Goal: Complete application form

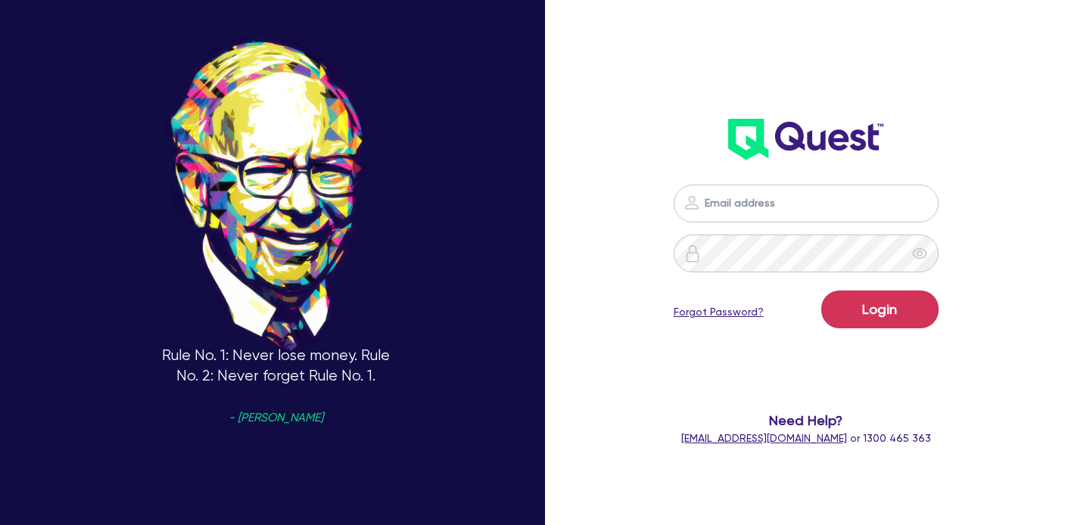
type input "shae.draper+broker@quest.finance"
click at [934, 335] on form "shae.draper+broker@quest.finance Login Forgot Password? Need Help? help@quest.f…" at bounding box center [806, 316] width 280 height 262
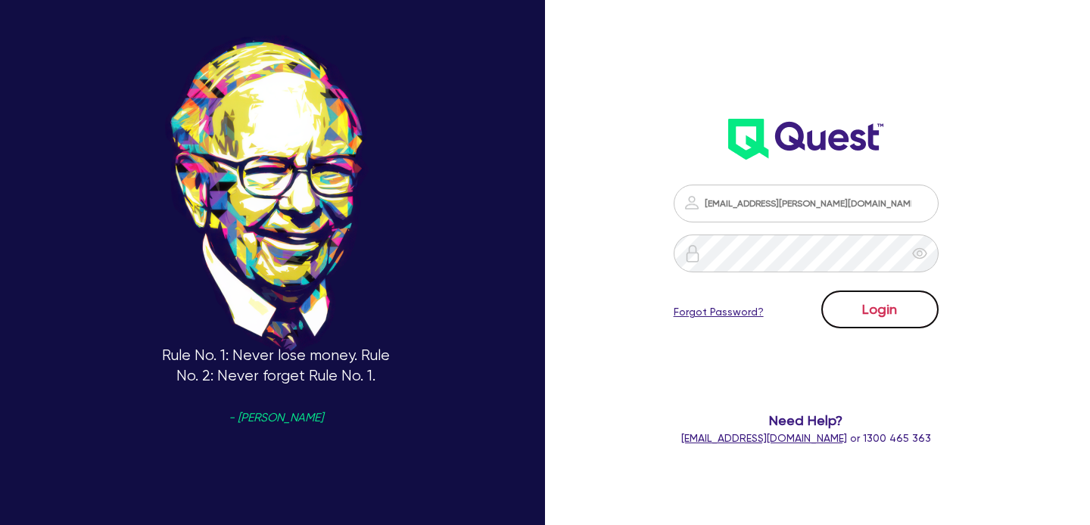
click at [896, 313] on button "Login" at bounding box center [879, 310] width 117 height 38
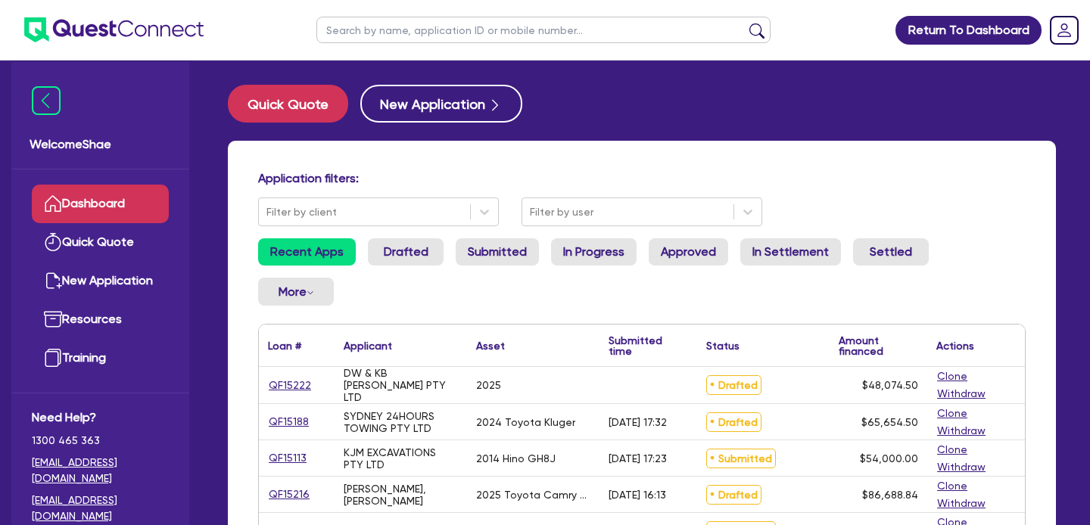
click at [376, 37] on input "text" at bounding box center [543, 30] width 454 height 26
type input "laser sydney"
click at [745, 23] on button "submit" at bounding box center [757, 33] width 24 height 21
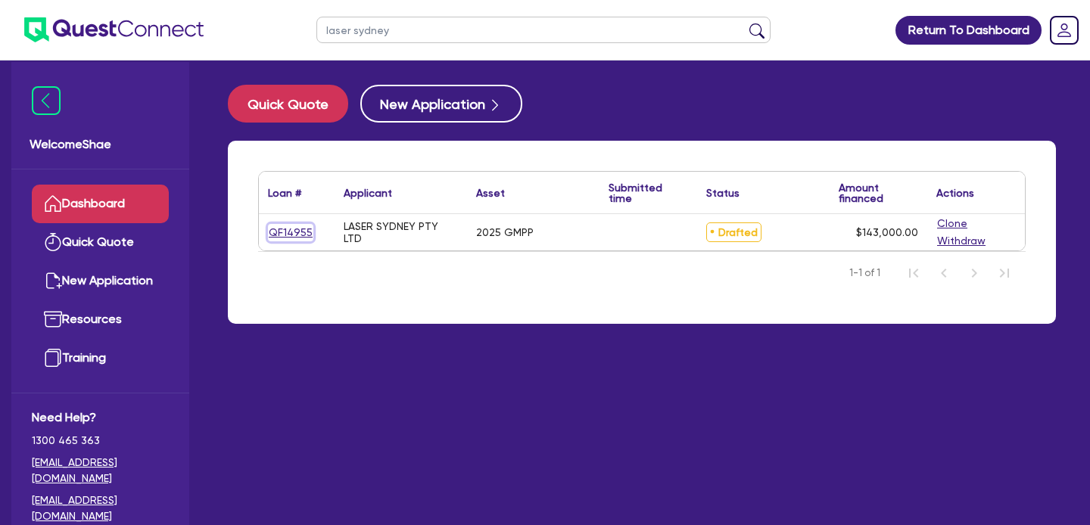
click at [282, 232] on link "QF14955" at bounding box center [290, 232] width 45 height 17
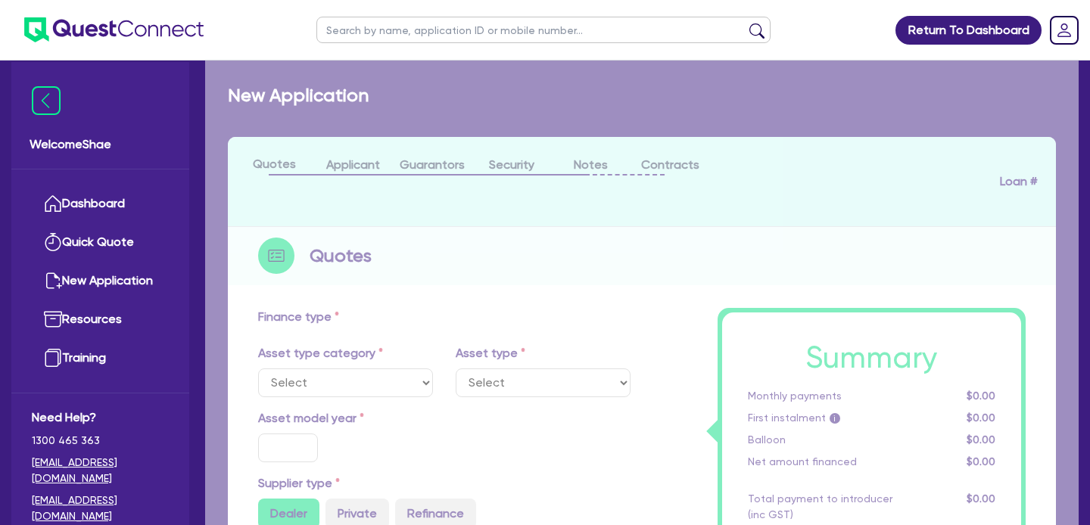
select select "TERTIARY_ASSETS"
type input "2025"
radio input "true"
type input "143,000"
type input "30"
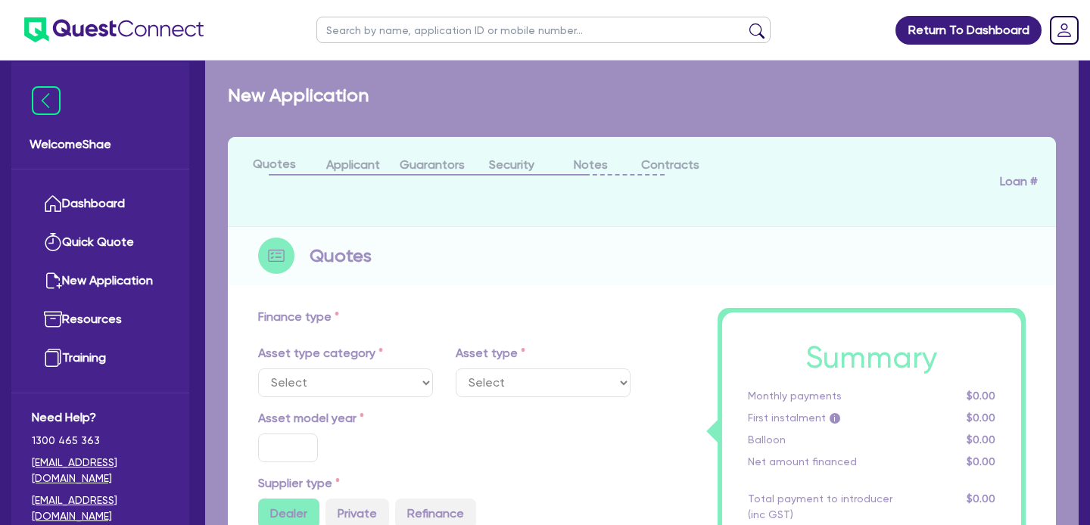
type input "42,900"
type input "5"
type input "7,150"
type input "6.99"
type input "495"
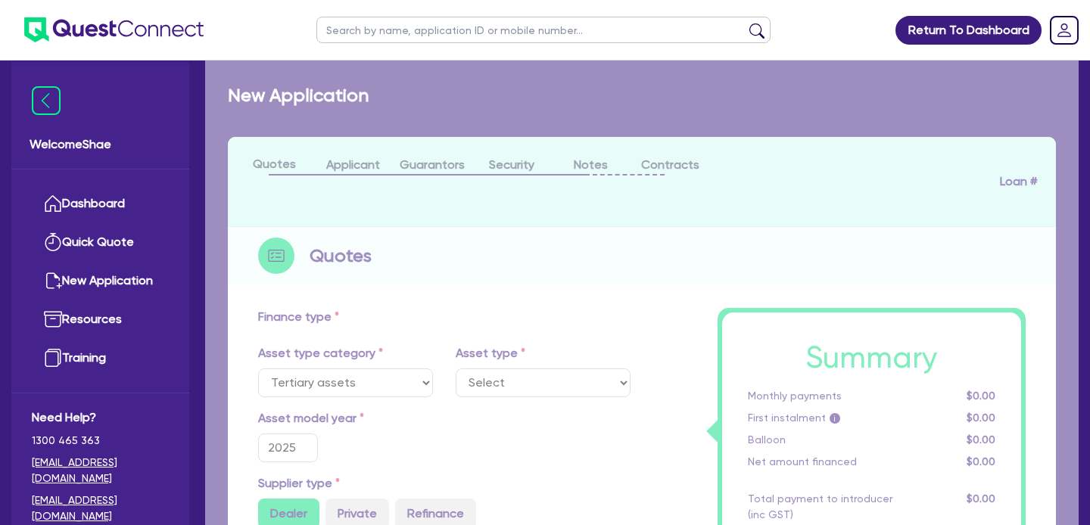
select select "BEAUTY_EQUIPMENT"
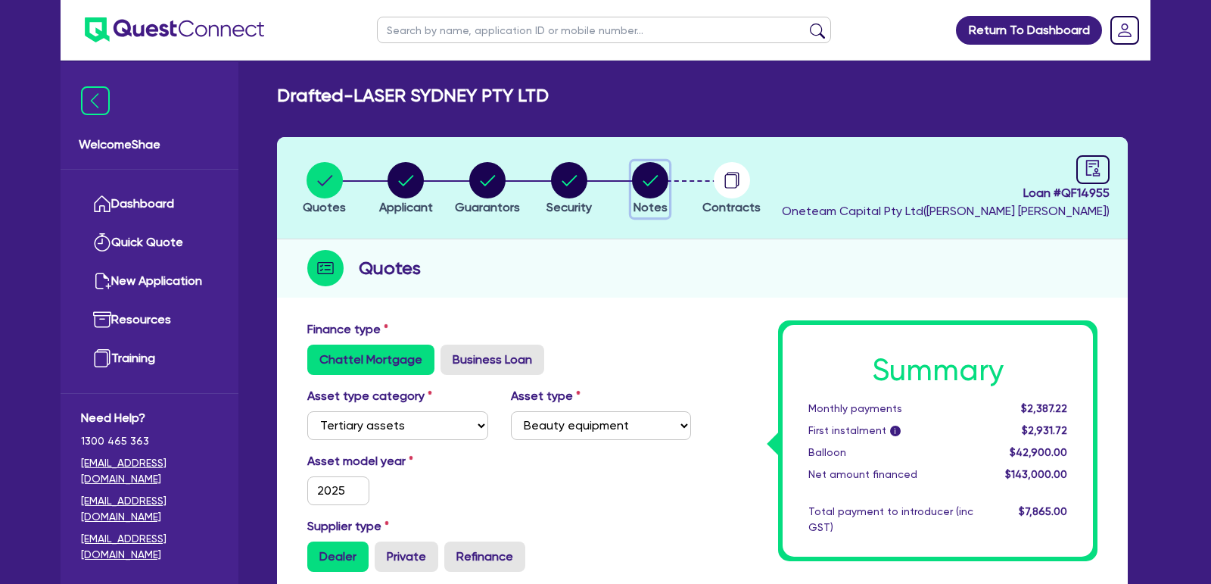
click at [644, 175] on circle "button" at bounding box center [650, 180] width 36 height 36
select select "Other"
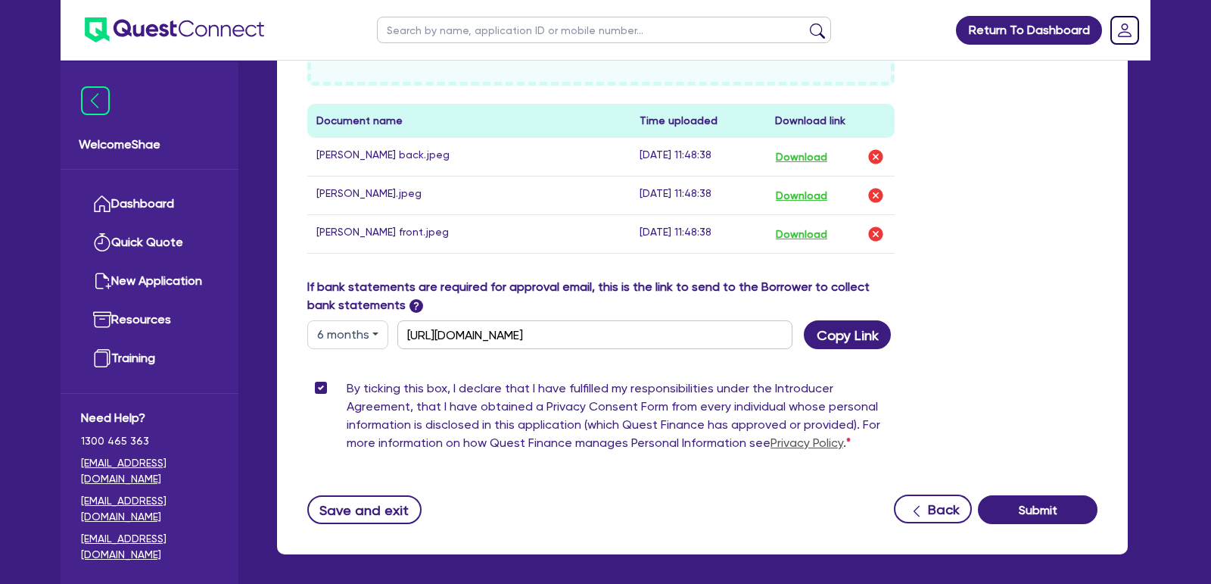
scroll to position [871, 0]
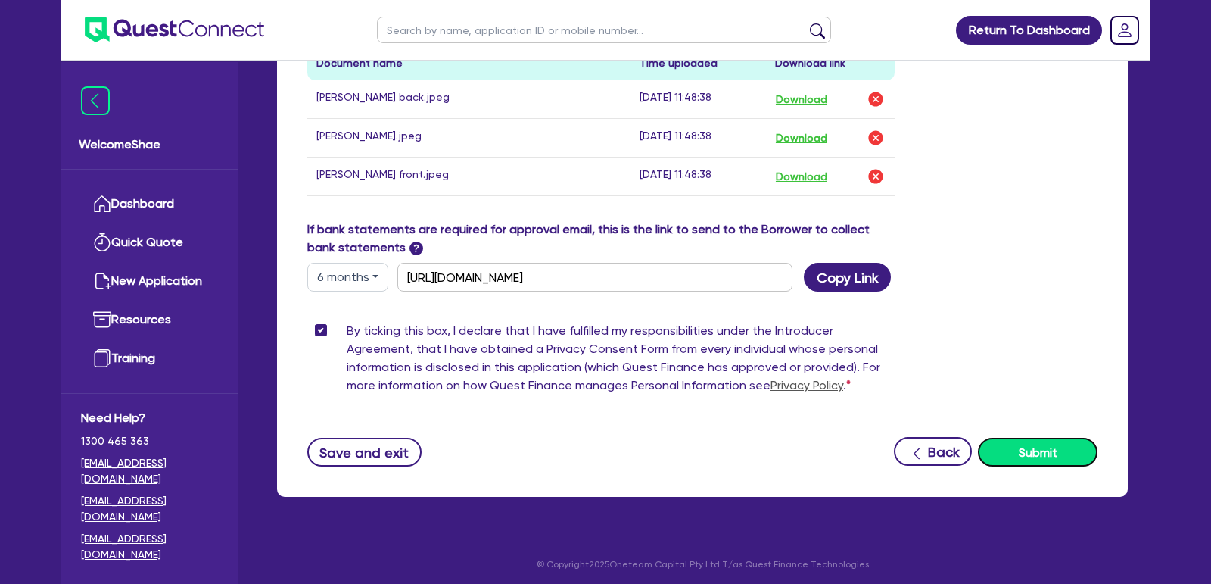
click at [1030, 450] on button "Submit" at bounding box center [1038, 452] width 120 height 29
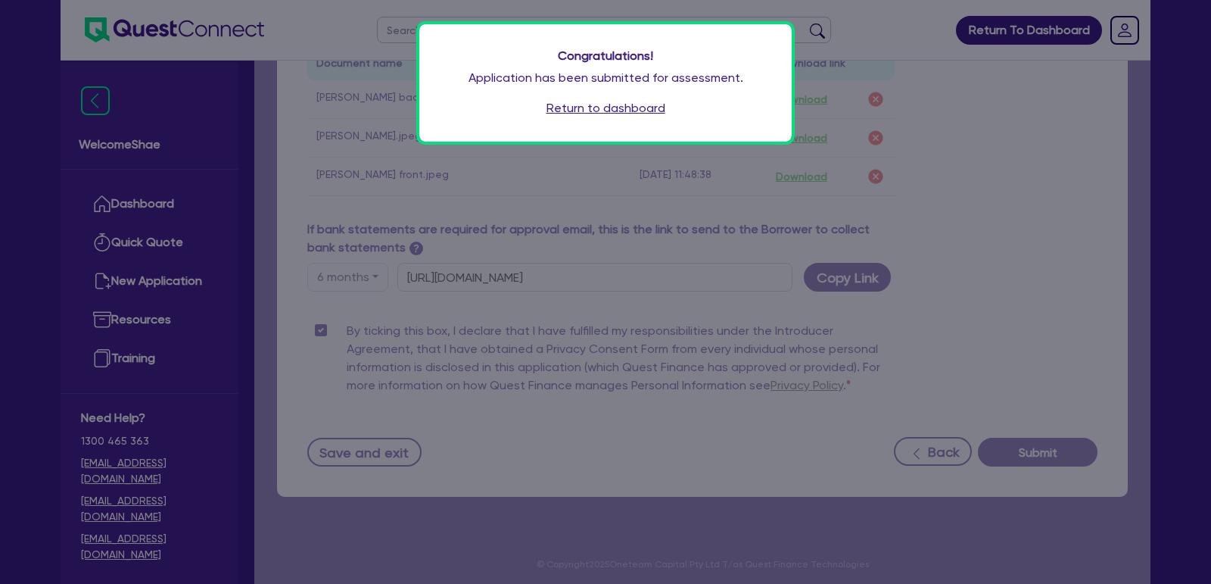
click at [572, 106] on link "Return to dashboard" at bounding box center [606, 108] width 119 height 18
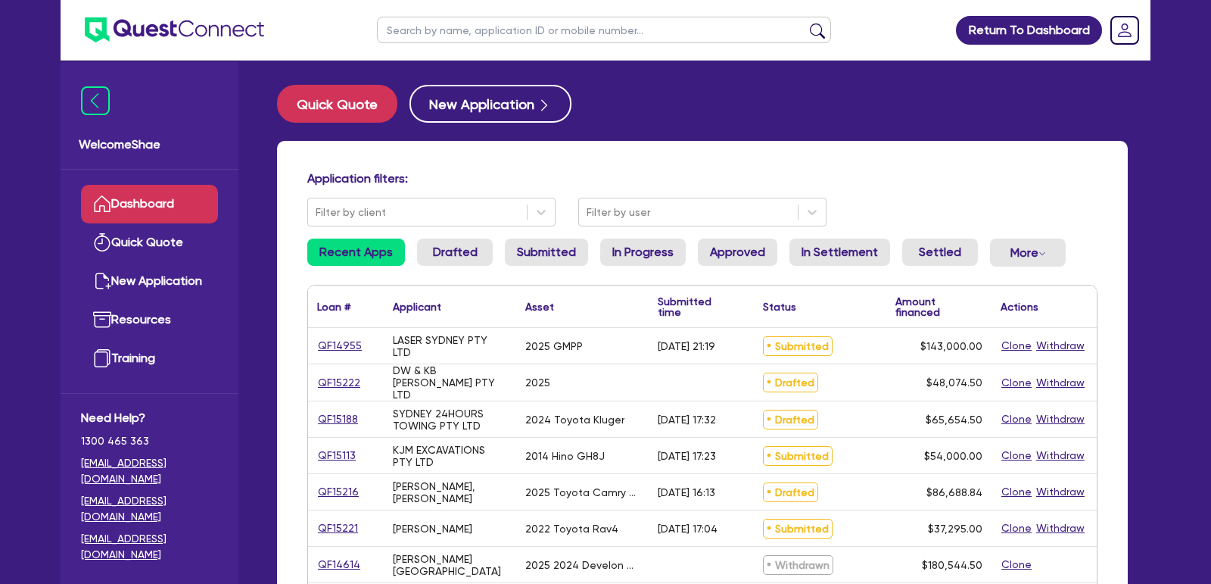
click at [457, 36] on input "text" at bounding box center [604, 30] width 454 height 26
type input "leviston"
click at [806, 23] on button "submit" at bounding box center [818, 33] width 24 height 21
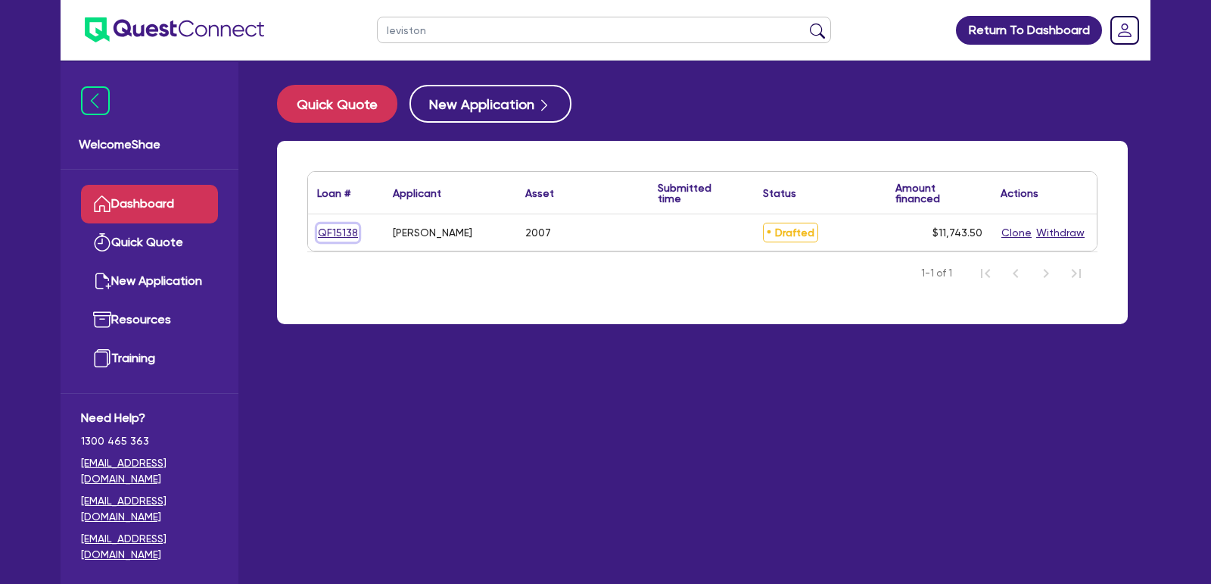
click at [323, 227] on link "QF15138" at bounding box center [338, 232] width 42 height 17
select select "CARS_AND_LIGHT_TRUCKS"
select select "PASSENGER_VEHICLES"
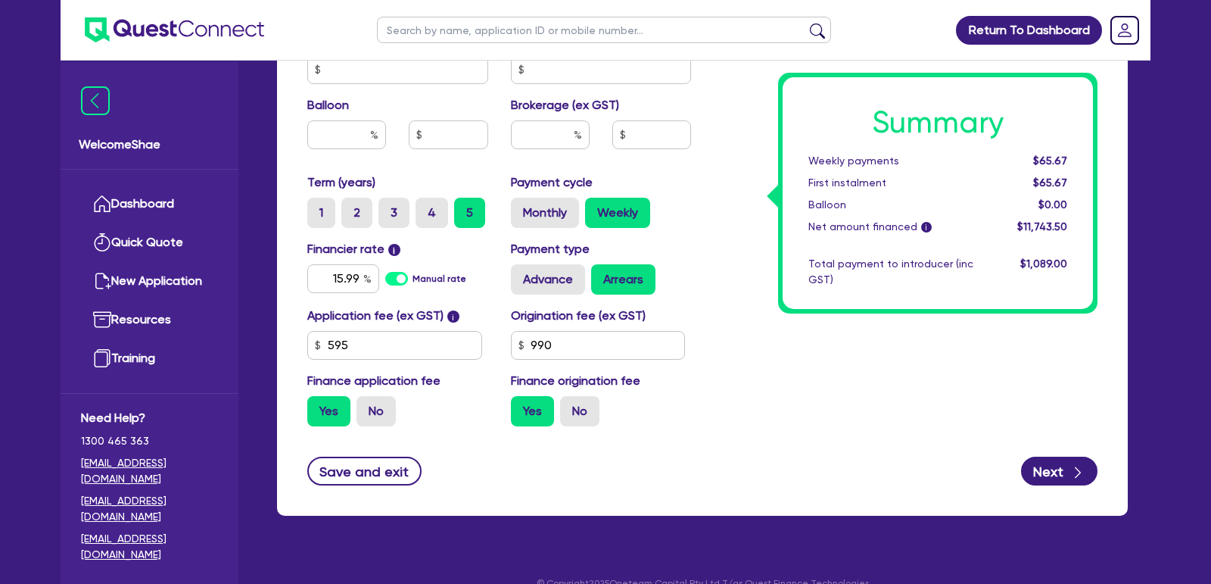
scroll to position [786, 0]
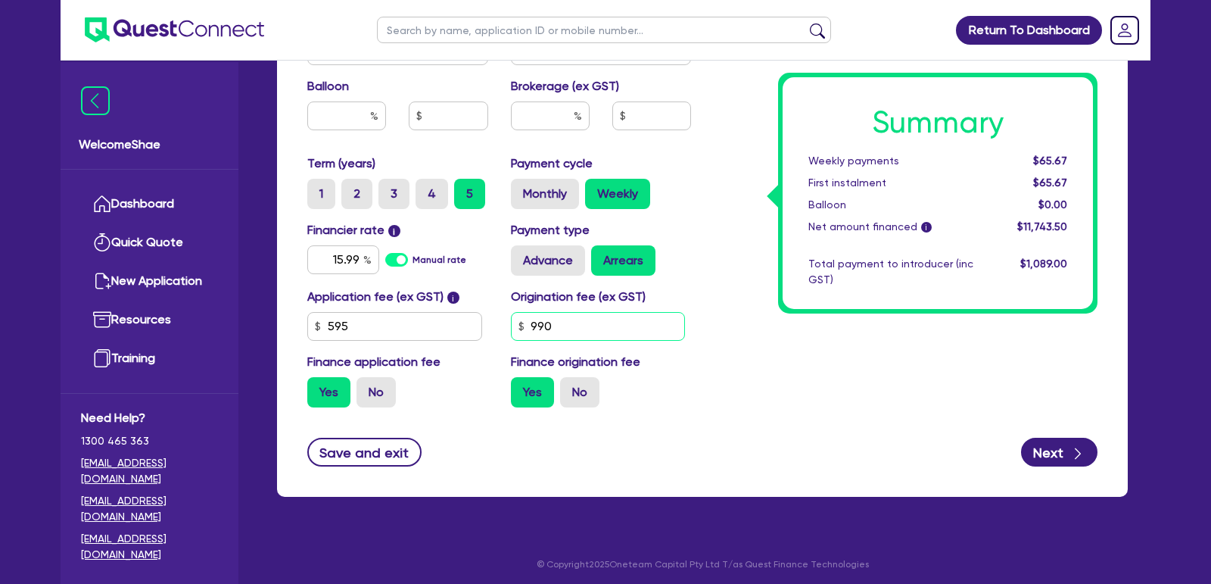
drag, startPoint x: 570, startPoint y: 313, endPoint x: 494, endPoint y: 313, distance: 75.7
click at [494, 313] on div "Application fee (ex GST) i 595 Origination fee (ex GST) 990 Finance application…" at bounding box center [499, 354] width 407 height 132
click at [581, 325] on input "990" at bounding box center [598, 326] width 175 height 29
type input "9"
type input "1,363.64"
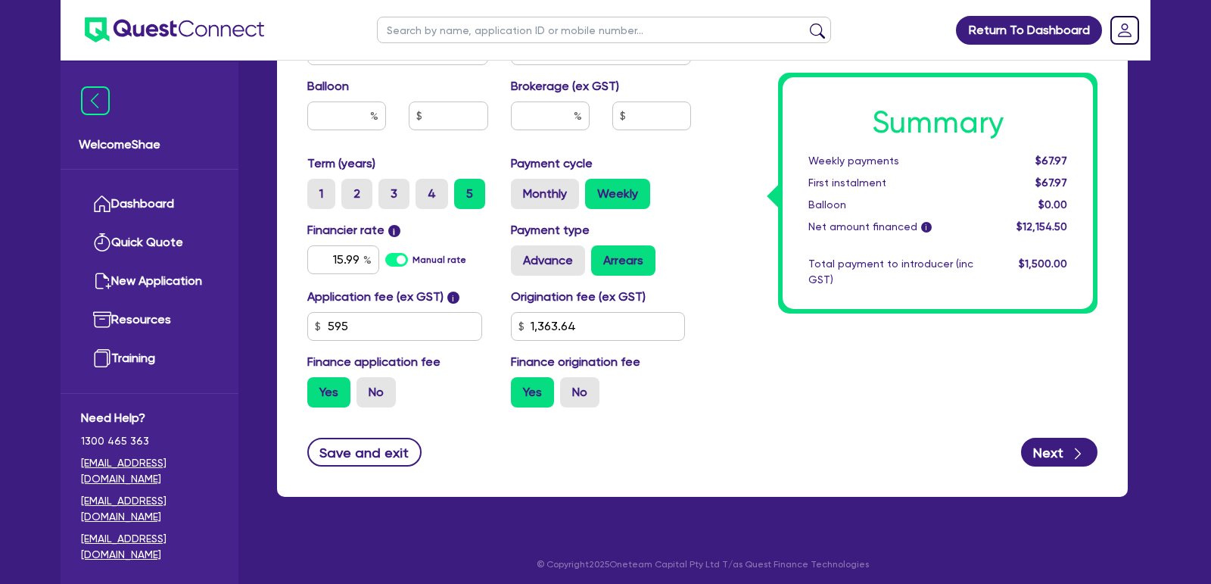
click at [1065, 450] on button "Next" at bounding box center [1059, 452] width 76 height 29
type input "10,000"
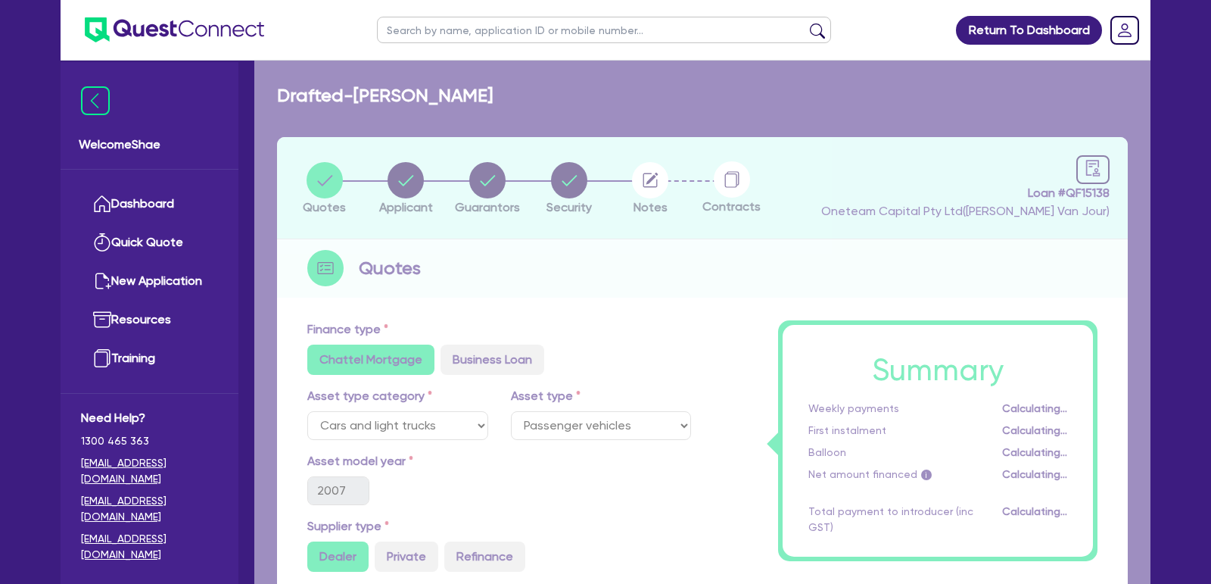
select select "SOLE_TRADER"
select select "ADMINISTRATIVE_SUPPORT"
select select "EMPLOYMENT"
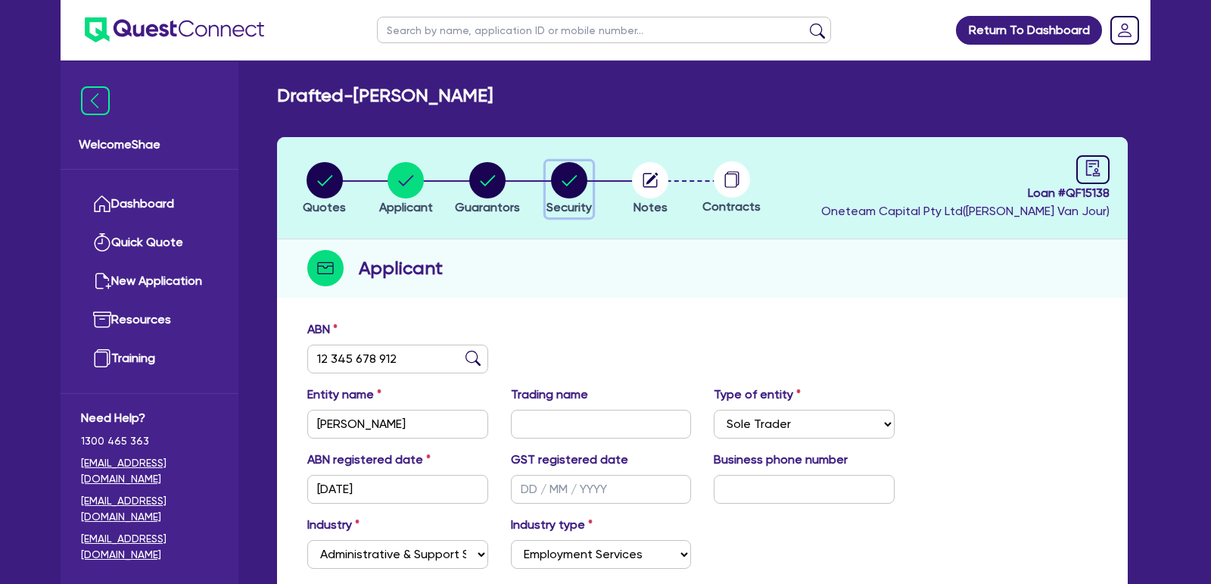
click at [555, 180] on circle "button" at bounding box center [569, 180] width 36 height 36
select select "CARS_AND_LIGHT_TRUCKS"
select select "PASSENGER_VEHICLES"
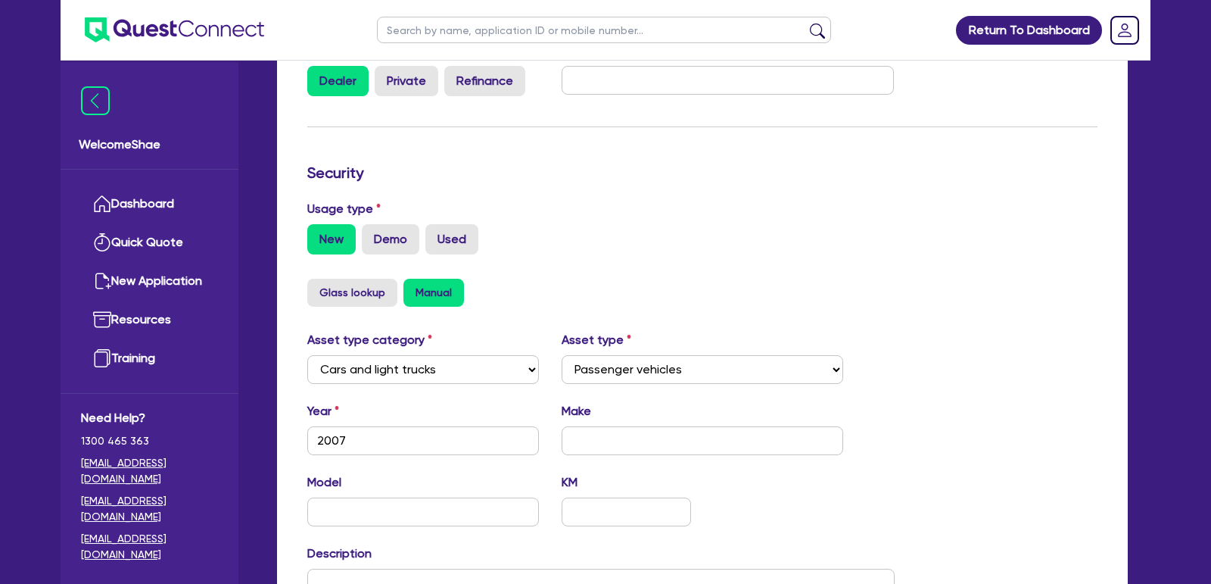
scroll to position [343, 0]
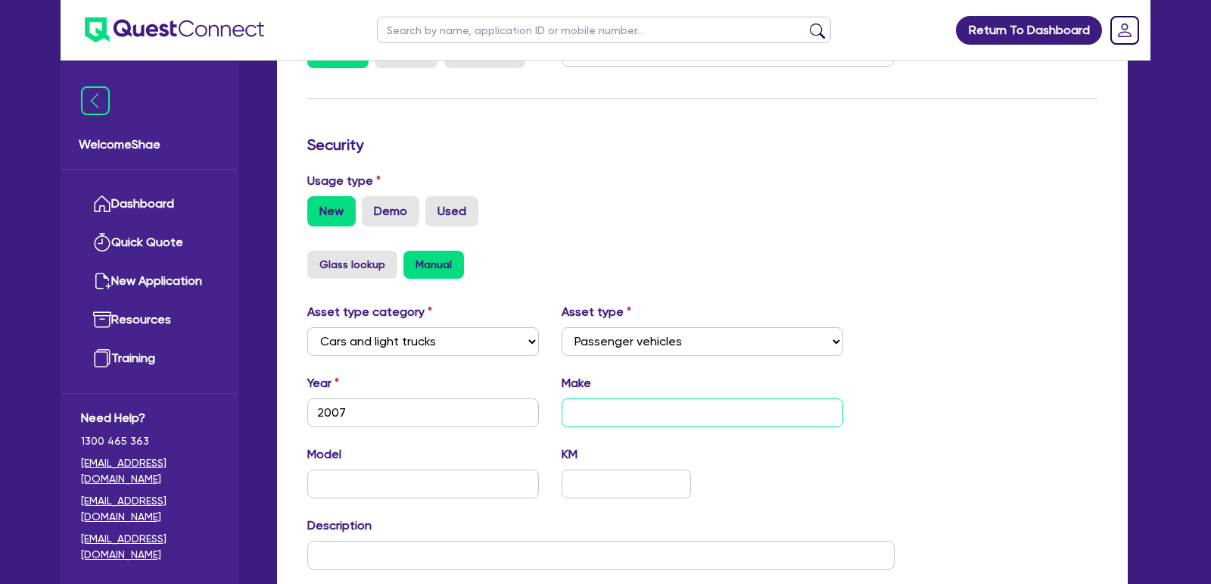
click at [595, 421] on input "text" at bounding box center [703, 412] width 282 height 29
type input "Personal Loan"
click at [894, 456] on div "Model KM" at bounding box center [601, 477] width 610 height 65
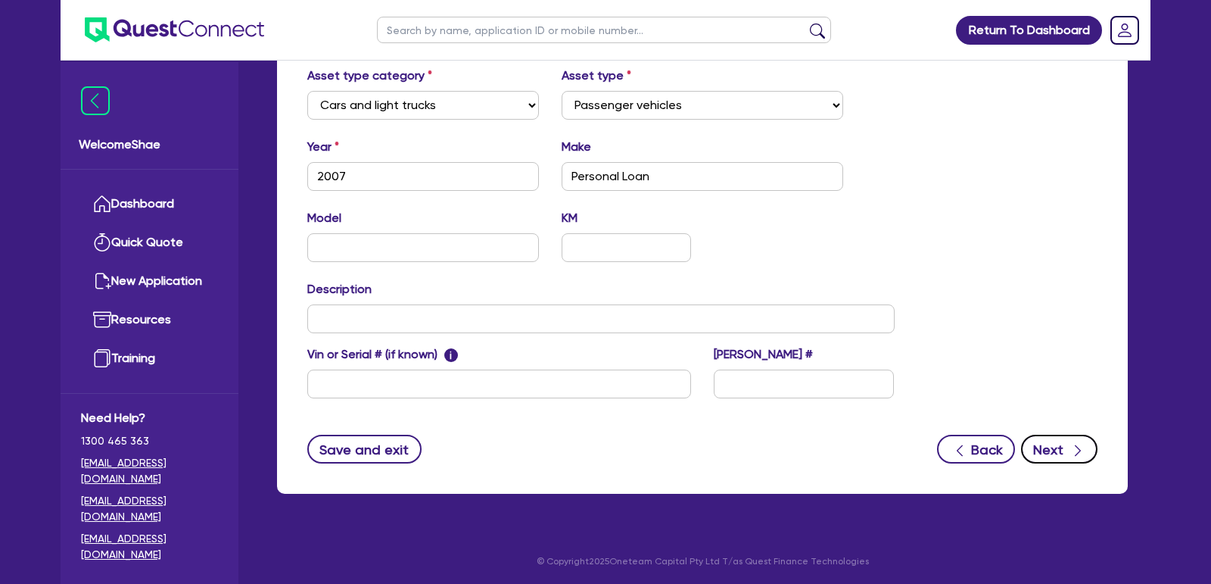
click at [1055, 447] on button "Next" at bounding box center [1059, 449] width 76 height 29
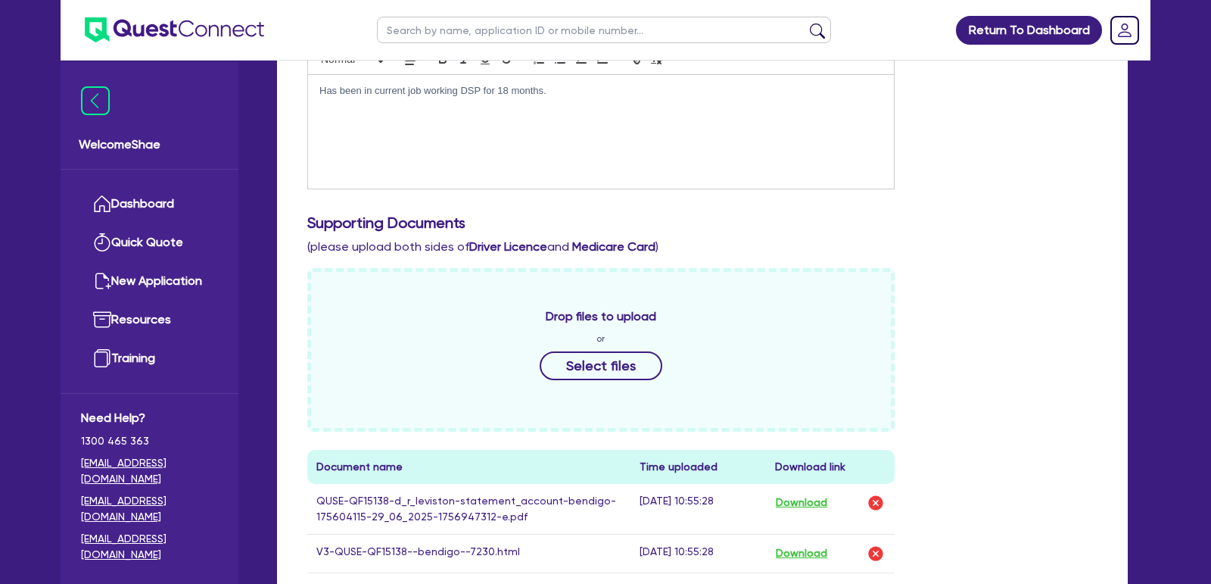
scroll to position [239, 0]
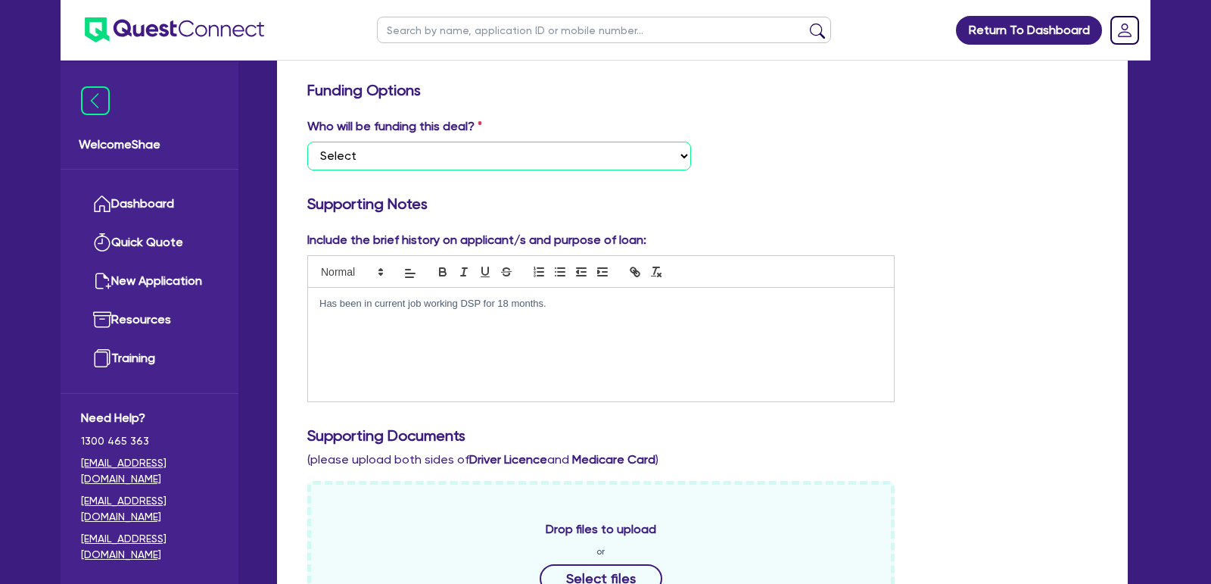
click at [429, 145] on select "Select I want Quest to fund 100% I will fund 100% I will co-fund with Quest Oth…" at bounding box center [499, 156] width 384 height 29
select select "Other"
click at [307, 142] on select "Select I want Quest to fund 100% I will fund 100% I will co-fund with Quest Oth…" at bounding box center [499, 156] width 384 height 29
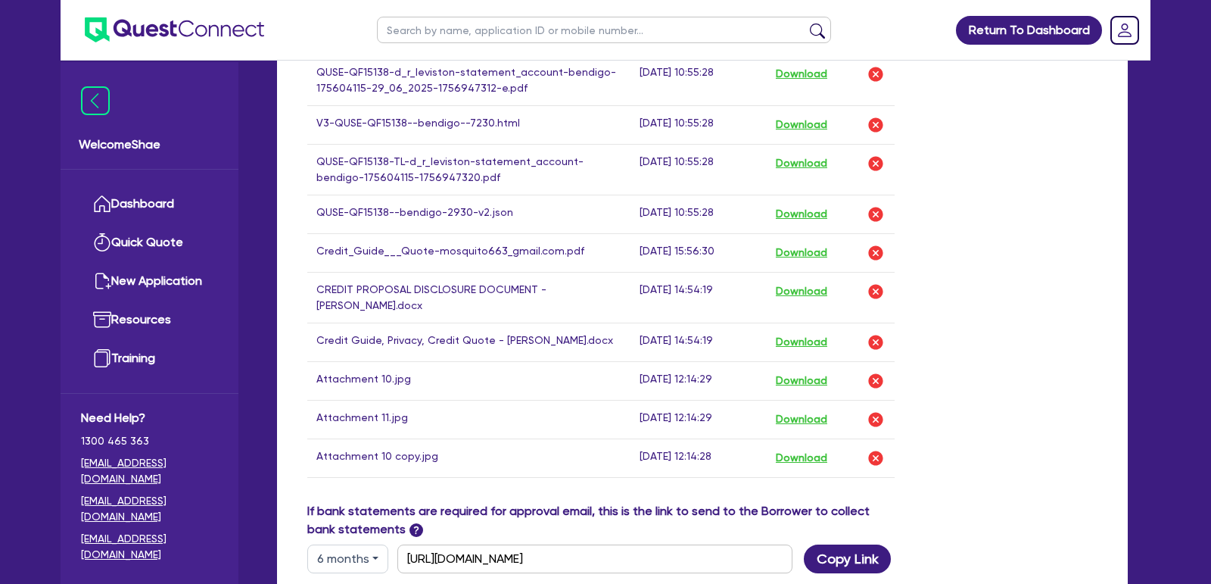
scroll to position [1157, 0]
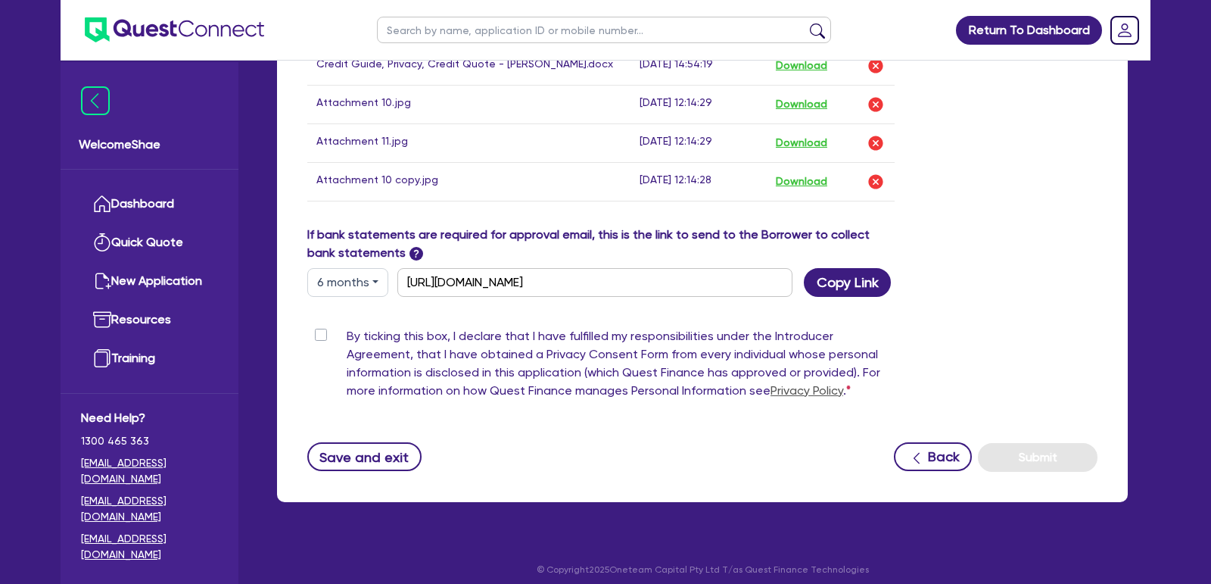
click at [347, 327] on label "By ticking this box, I declare that I have fulfilled my responsibilities under …" at bounding box center [621, 366] width 548 height 79
click at [318, 327] on input "By ticking this box, I declare that I have fulfilled my responsibilities under …" at bounding box center [313, 334] width 12 height 14
checkbox input "true"
click at [1040, 443] on button "Submit" at bounding box center [1038, 457] width 120 height 29
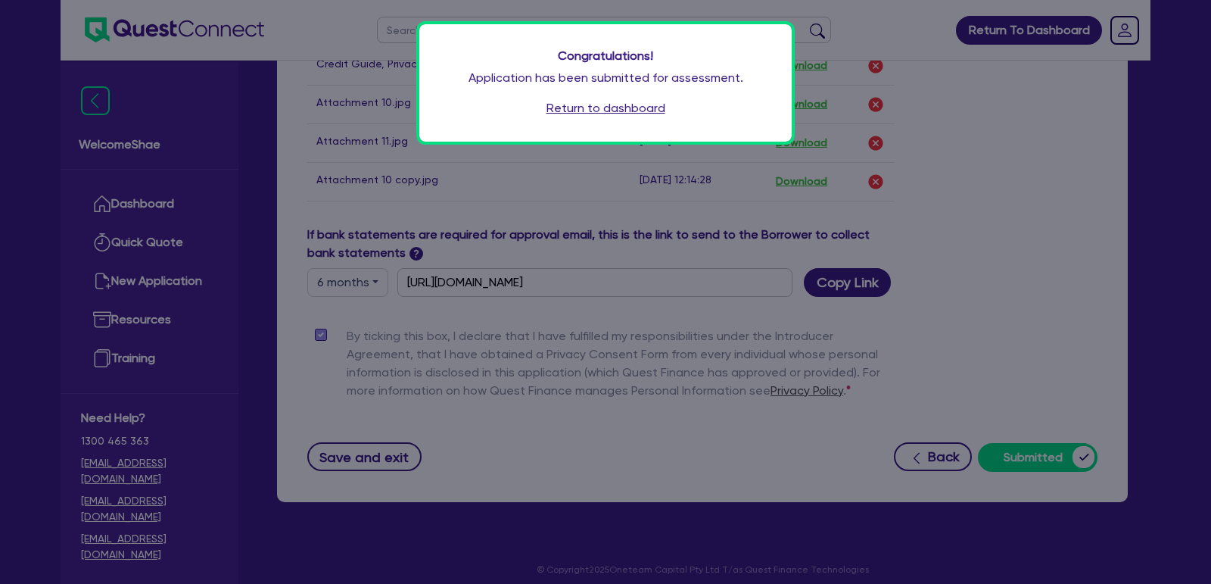
click at [582, 111] on link "Return to dashboard" at bounding box center [606, 108] width 119 height 18
